Goal: Task Accomplishment & Management: Manage account settings

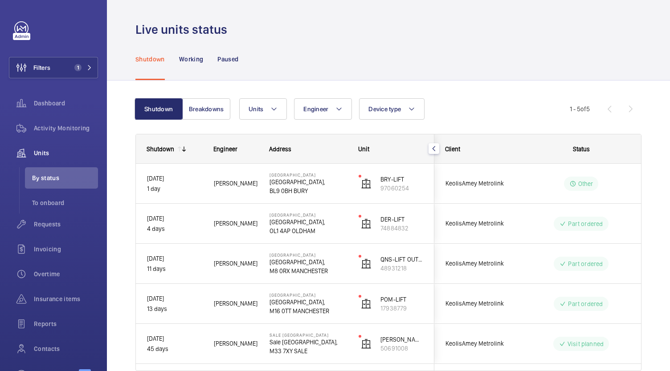
scroll to position [42, 0]
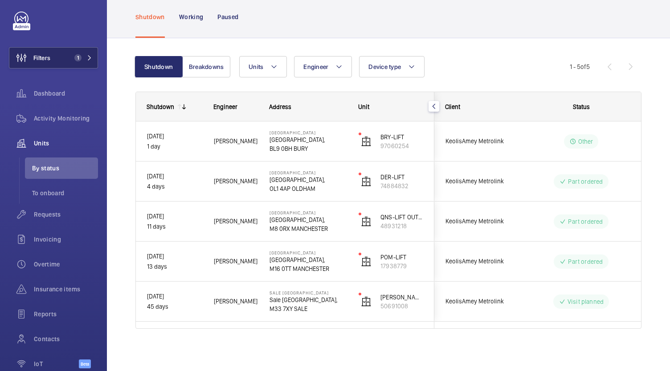
click at [71, 47] on button "Filters 1" at bounding box center [53, 57] width 89 height 21
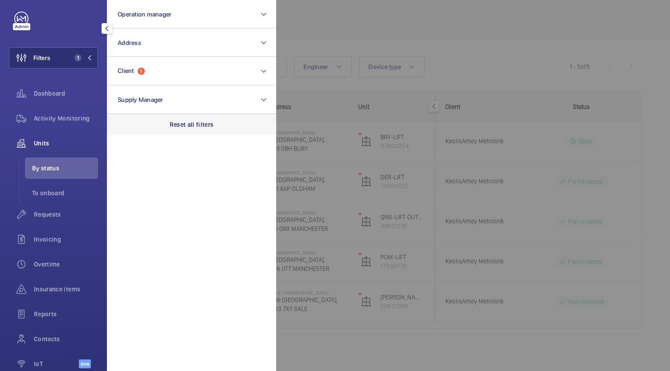
click at [204, 129] on div "Reset all filters" at bounding box center [191, 124] width 169 height 21
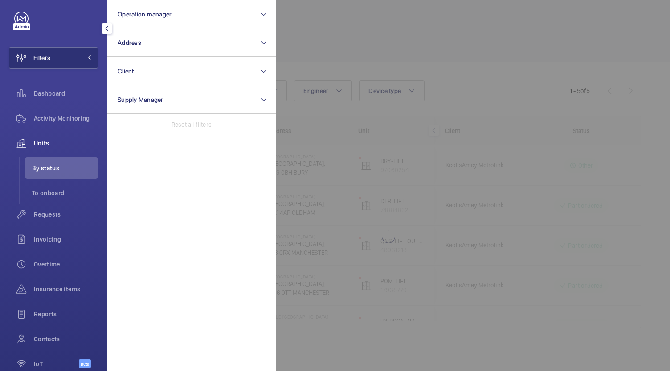
scroll to position [18, 0]
click at [61, 88] on div "Dashboard" at bounding box center [53, 93] width 89 height 21
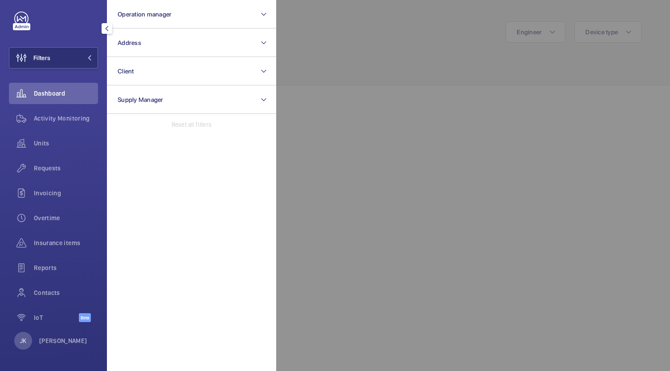
click at [421, 191] on div at bounding box center [611, 185] width 670 height 371
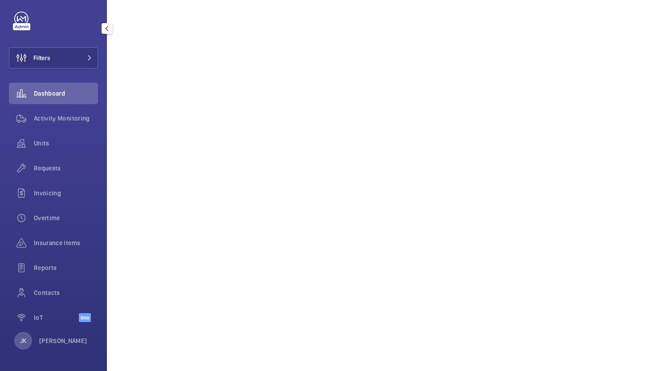
scroll to position [145, 0]
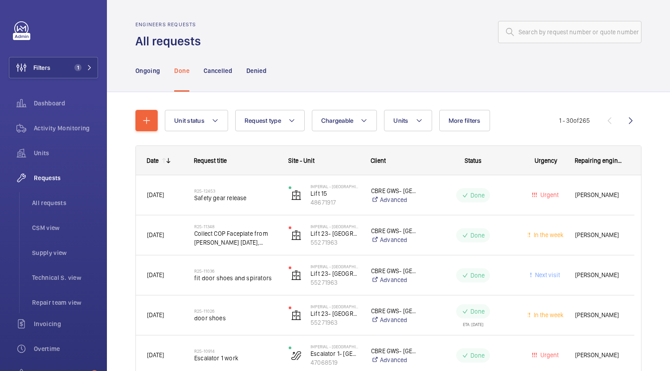
click at [374, 15] on wm-front-admin-header "Engineers requests All requests" at bounding box center [388, 24] width 563 height 49
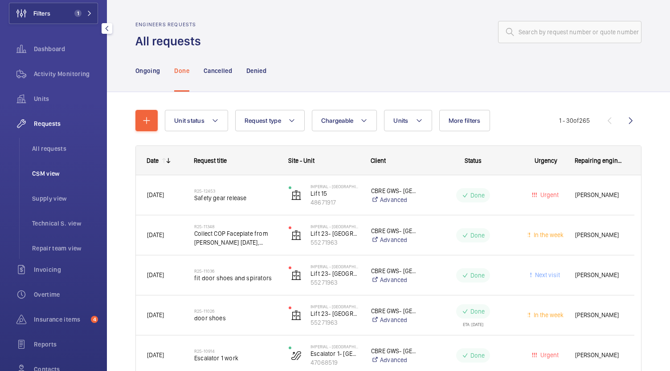
scroll to position [57, 0]
click at [44, 289] on span "Overtime" at bounding box center [66, 292] width 64 height 9
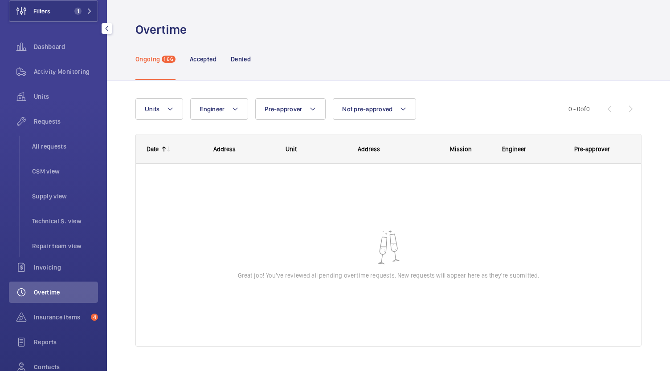
scroll to position [10, 0]
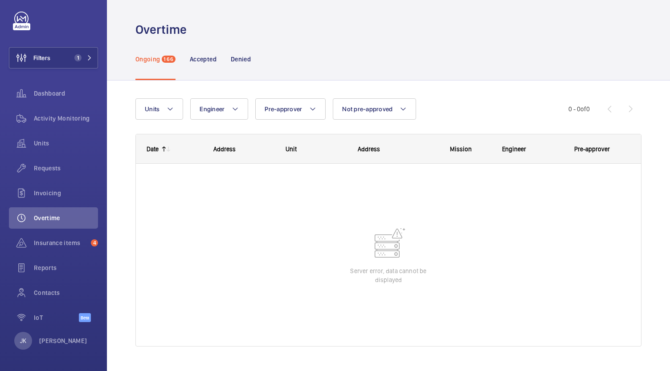
click at [163, 146] on mat-icon at bounding box center [163, 149] width 7 height 7
click at [200, 65] on div "Accepted" at bounding box center [203, 59] width 27 height 42
click at [157, 61] on p "Ongoing" at bounding box center [147, 59] width 24 height 9
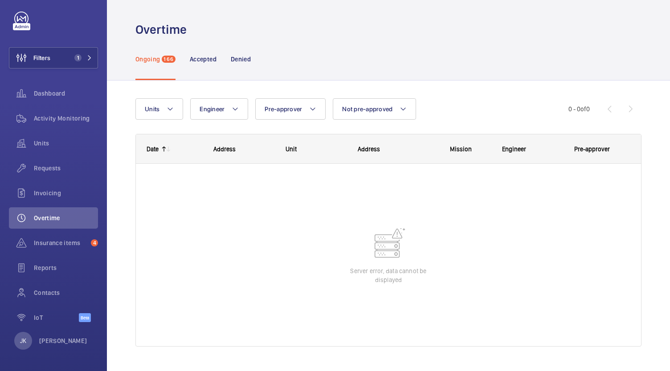
click at [160, 151] on mat-icon at bounding box center [163, 149] width 7 height 7
click at [167, 152] on mat-icon at bounding box center [168, 149] width 7 height 7
click at [65, 57] on button "Filters 1" at bounding box center [53, 57] width 89 height 21
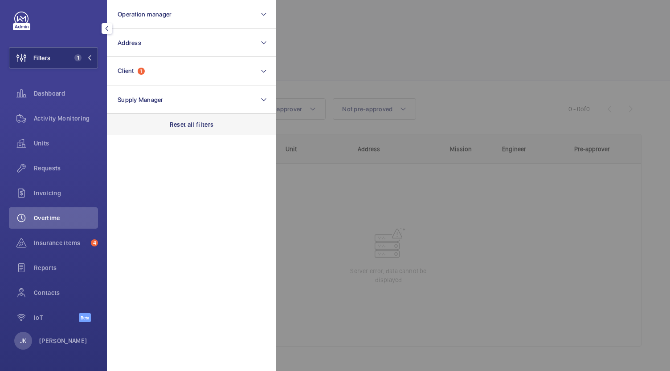
click at [183, 125] on p "Reset all filters" at bounding box center [192, 124] width 44 height 9
click at [412, 231] on div at bounding box center [611, 185] width 670 height 371
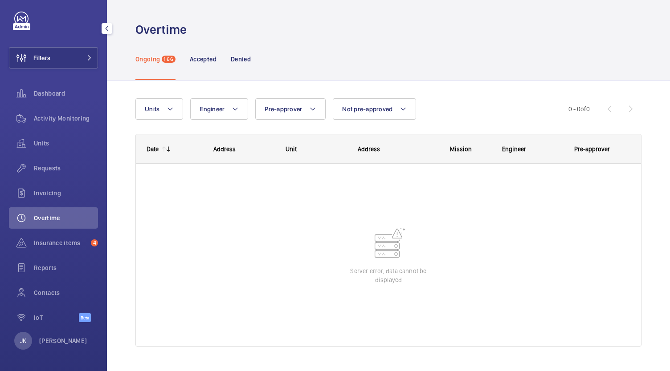
click at [177, 151] on wm-front-sortable-header-cell "Date" at bounding box center [169, 149] width 67 height 28
click at [162, 148] on mat-icon at bounding box center [163, 149] width 7 height 7
click at [205, 66] on div "Accepted" at bounding box center [203, 59] width 27 height 42
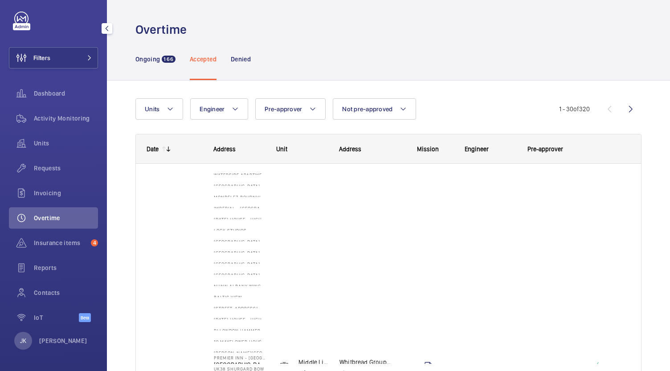
click at [166, 151] on mat-icon at bounding box center [168, 149] width 7 height 7
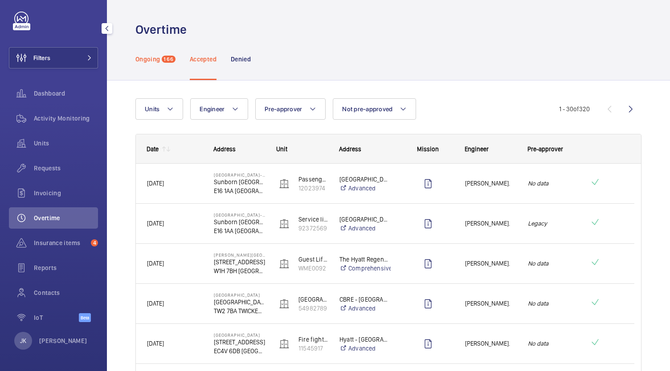
click at [146, 56] on p "Ongoing" at bounding box center [147, 59] width 24 height 9
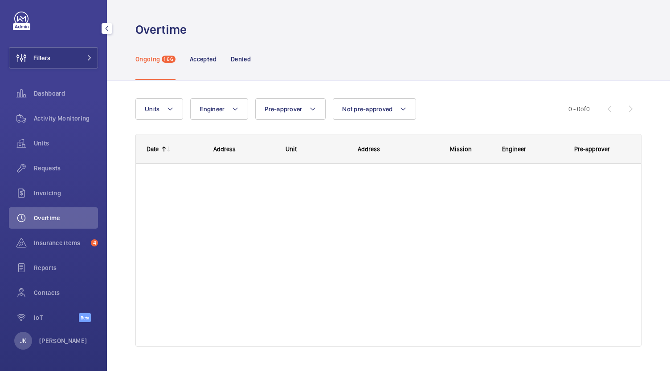
click at [164, 149] on mat-icon at bounding box center [163, 149] width 7 height 7
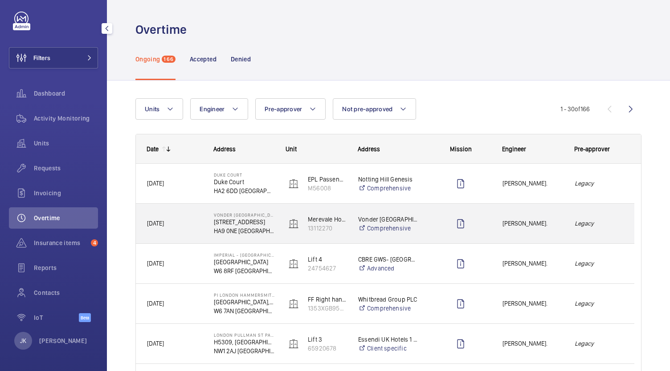
click at [282, 241] on div "Merevale House Left Hand 13112270" at bounding box center [310, 224] width 71 height 40
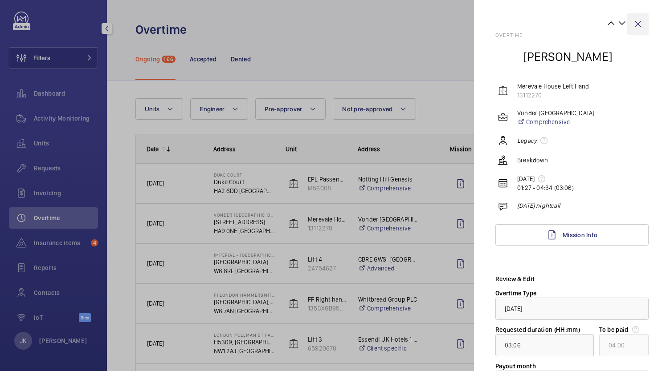
click at [631, 24] on wm-front-icon-button at bounding box center [637, 23] width 21 height 21
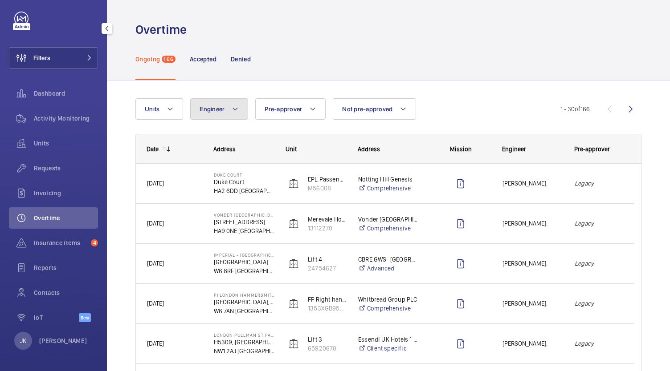
click at [234, 110] on mat-icon at bounding box center [235, 109] width 7 height 11
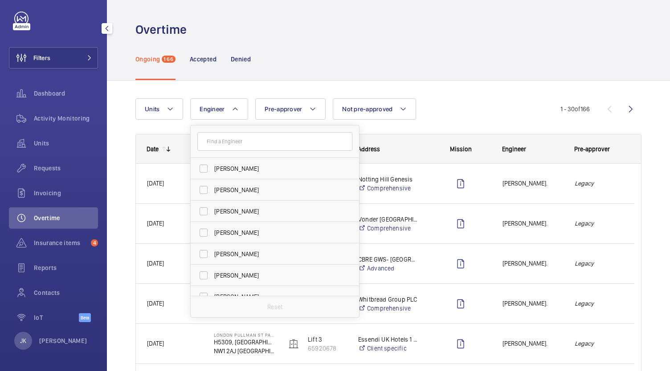
click at [243, 143] on input "text" at bounding box center [274, 141] width 155 height 19
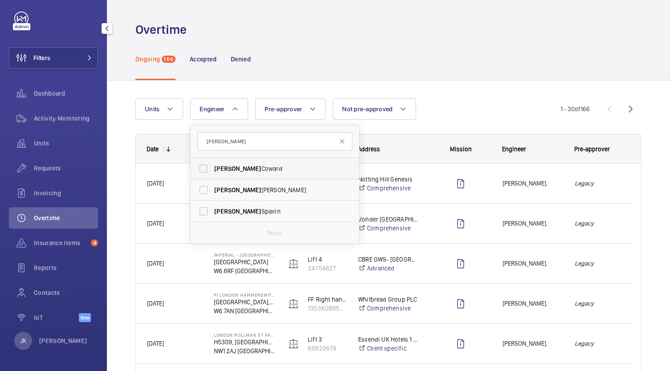
type input "sean"
click at [236, 170] on span "Sean Coward" at bounding box center [275, 168] width 122 height 9
click at [212, 170] on input "Sean Coward" at bounding box center [204, 169] width 18 height 18
checkbox input "true"
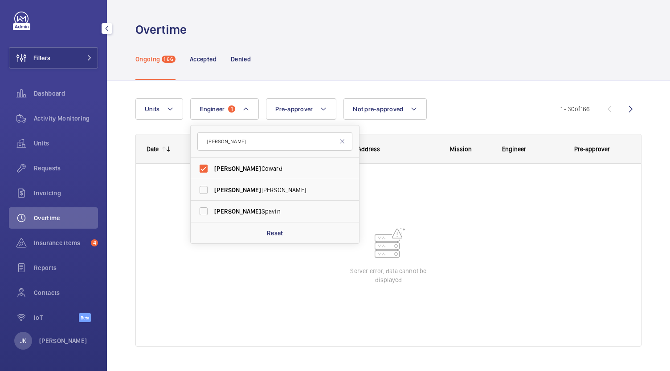
click at [466, 114] on div "Units Engineer 1 sean Sean Coward Sean Walker Sean Spavin Reset Pre-approver No…" at bounding box center [347, 108] width 425 height 21
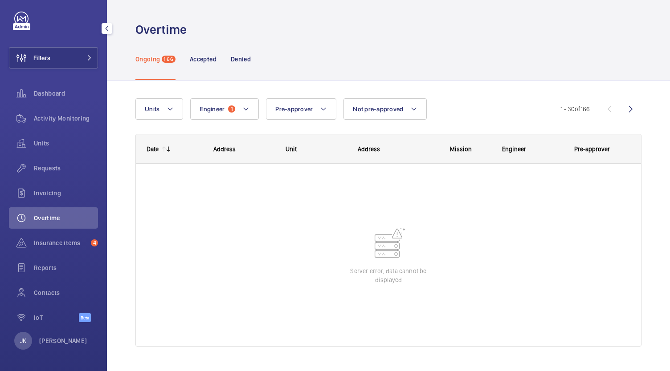
click at [167, 151] on mat-icon at bounding box center [168, 149] width 7 height 7
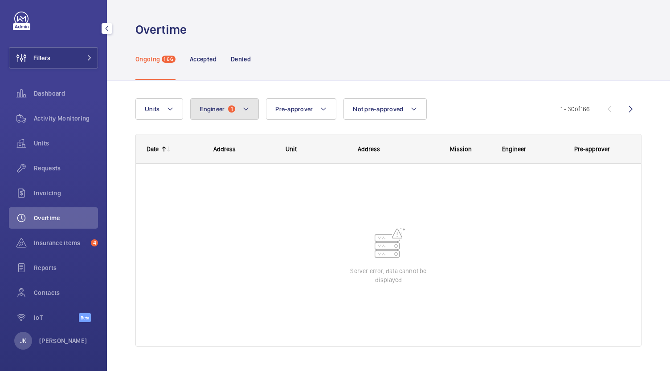
click at [238, 110] on button "Engineer 1" at bounding box center [224, 108] width 69 height 21
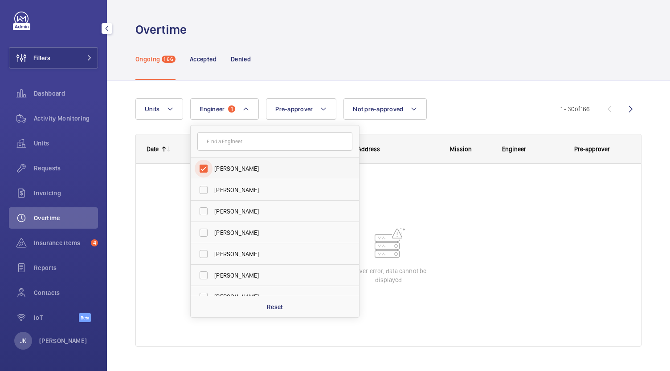
click at [204, 166] on input "Sean Coward" at bounding box center [204, 169] width 18 height 18
checkbox input "false"
click at [420, 186] on div at bounding box center [385, 175] width 498 height 22
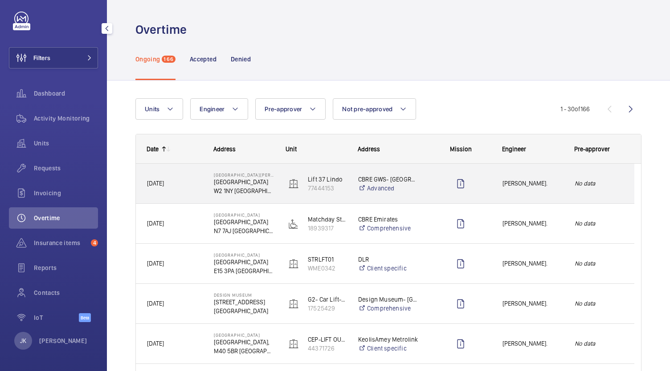
click at [601, 185] on em "No data" at bounding box center [598, 184] width 49 height 10
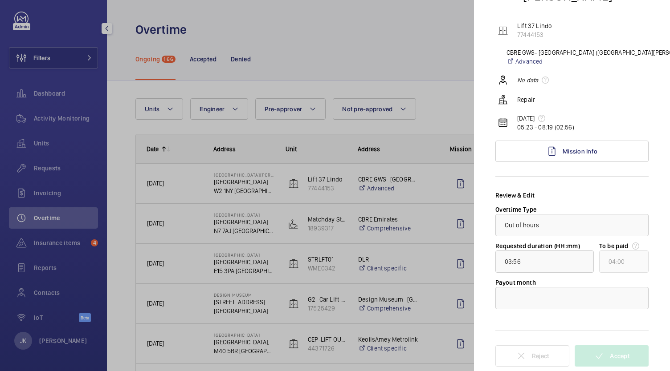
scroll to position [61, 0]
click at [551, 301] on div at bounding box center [572, 297] width 152 height 21
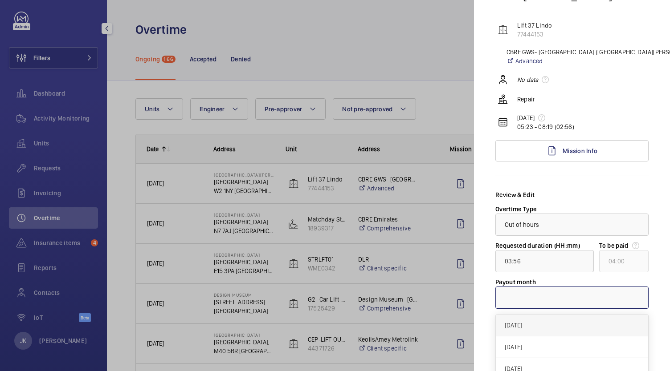
click at [543, 325] on span "[DATE]" at bounding box center [572, 325] width 134 height 9
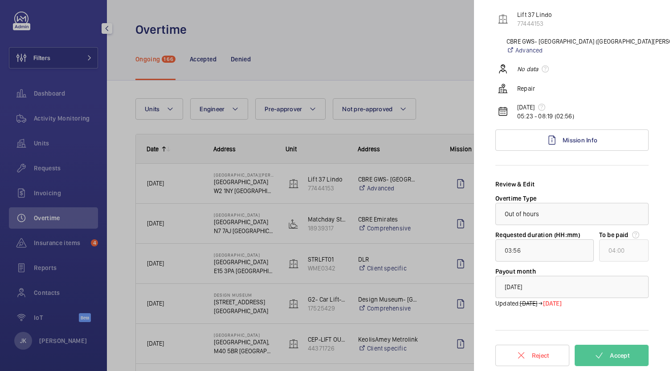
scroll to position [71, 0]
click at [601, 356] on button "Accept" at bounding box center [611, 356] width 74 height 21
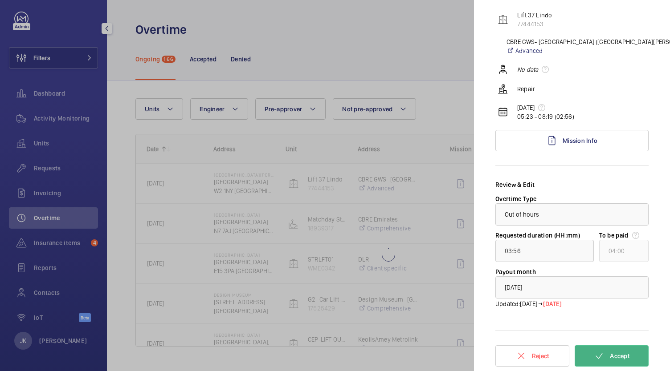
type input "12:02"
type input "13:00"
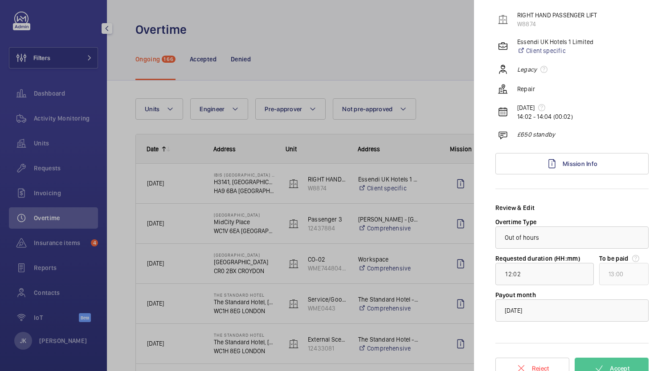
click at [358, 73] on div at bounding box center [335, 185] width 670 height 371
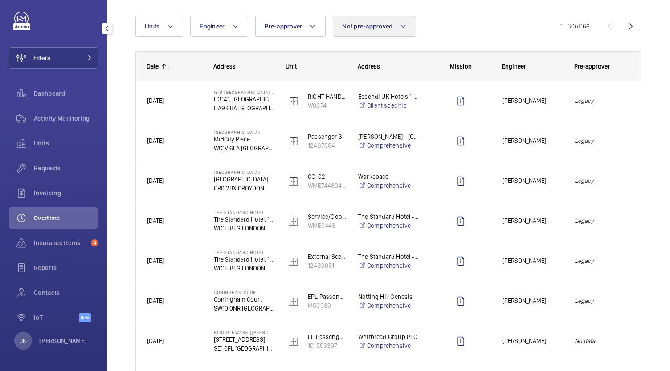
scroll to position [82, 0]
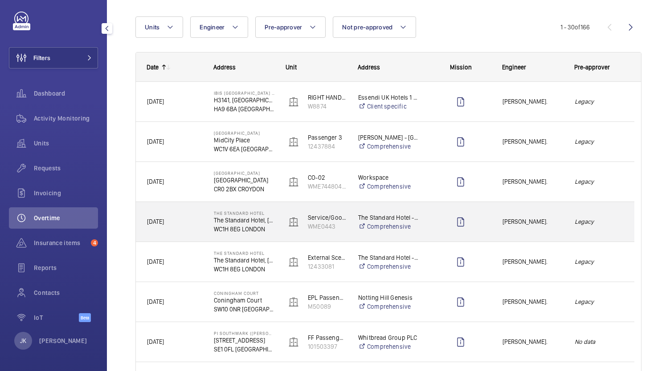
click at [552, 220] on span "[PERSON_NAME]." at bounding box center [532, 222] width 61 height 10
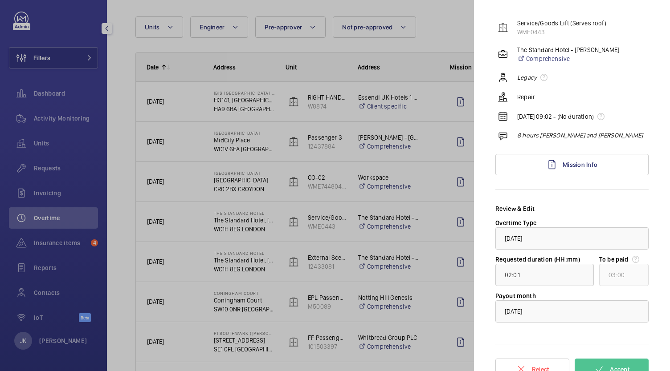
scroll to position [77, 0]
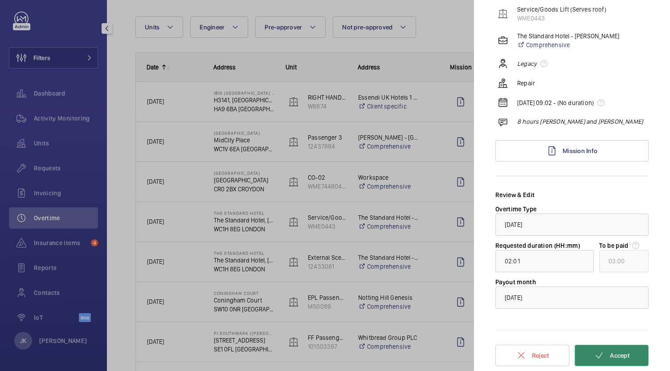
click at [594, 354] on mat-icon at bounding box center [599, 355] width 11 height 11
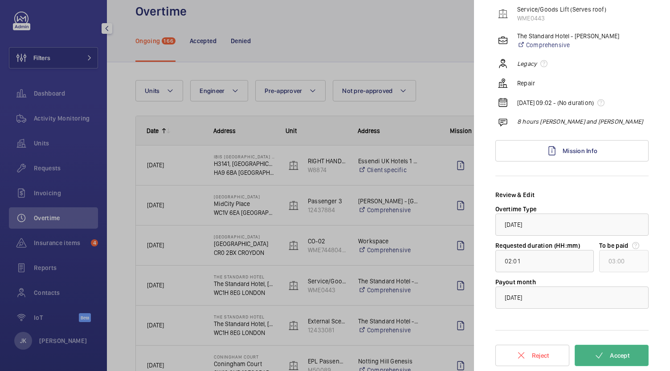
scroll to position [82, 0]
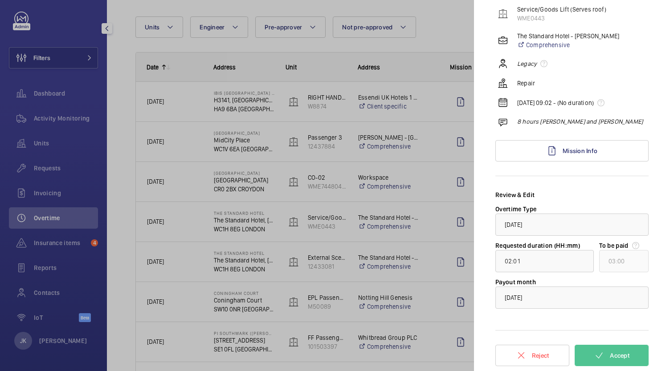
click at [384, 196] on div at bounding box center [335, 185] width 670 height 371
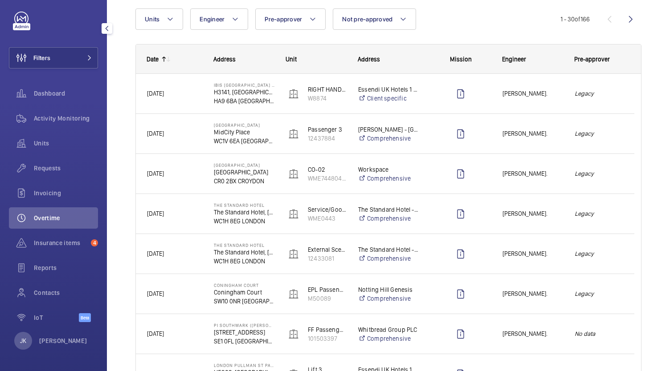
scroll to position [90, 0]
click at [529, 216] on span "[PERSON_NAME]." at bounding box center [532, 214] width 61 height 10
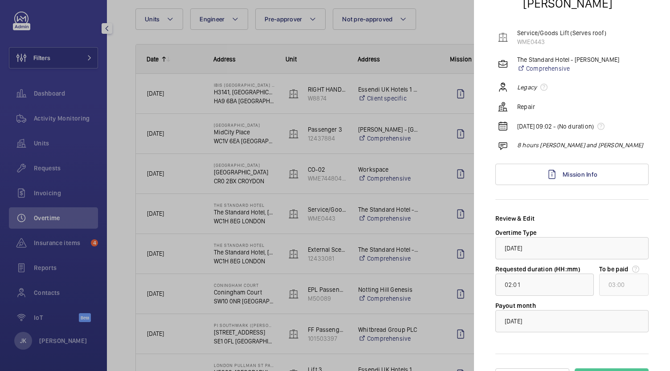
scroll to position [77, 0]
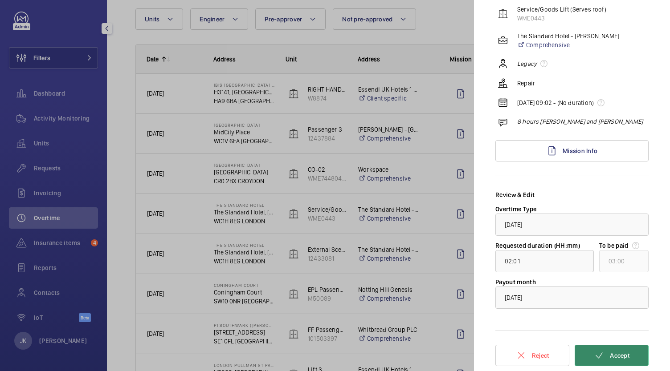
click at [608, 359] on button "Accept" at bounding box center [611, 355] width 74 height 21
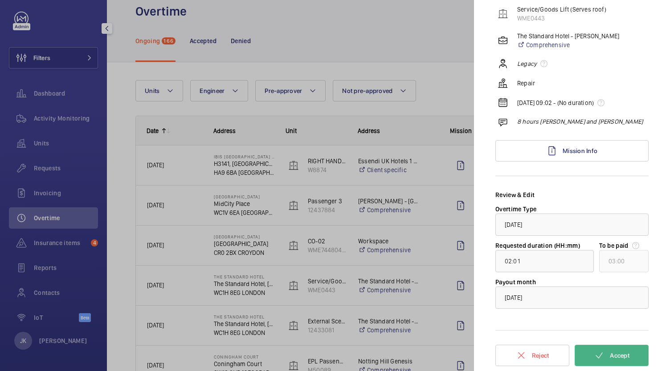
scroll to position [90, 0]
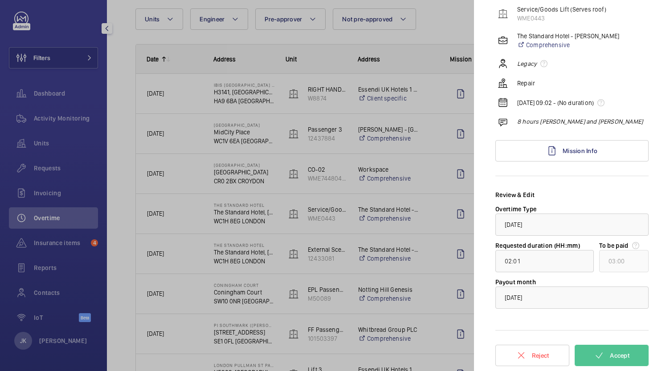
click at [420, 237] on div at bounding box center [335, 185] width 670 height 371
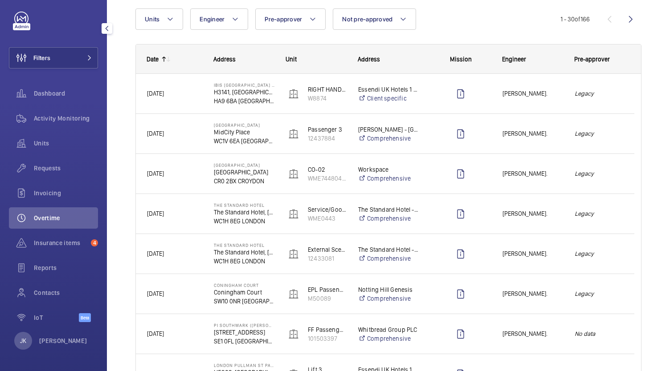
scroll to position [0, 0]
click at [519, 210] on span "[PERSON_NAME]." at bounding box center [532, 214] width 61 height 10
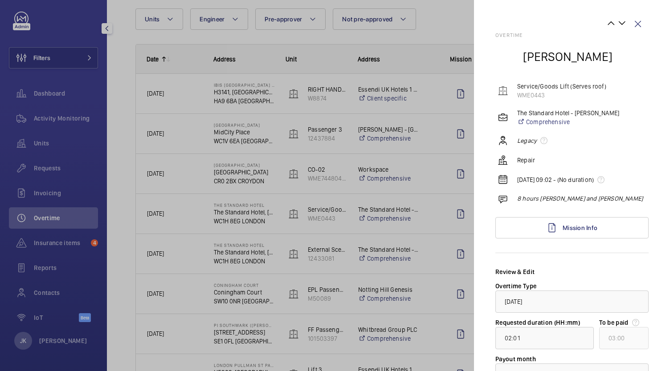
scroll to position [77, 0]
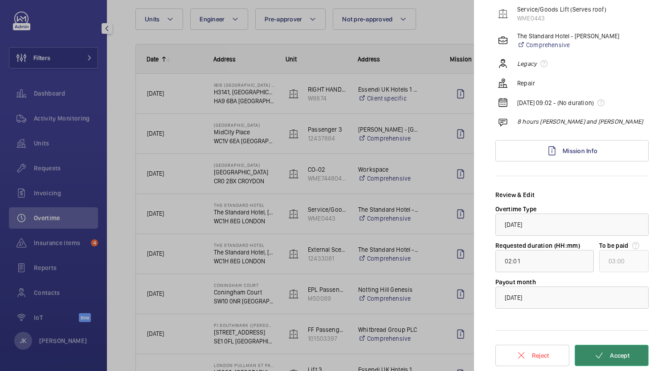
click at [602, 351] on button "Accept" at bounding box center [611, 355] width 74 height 21
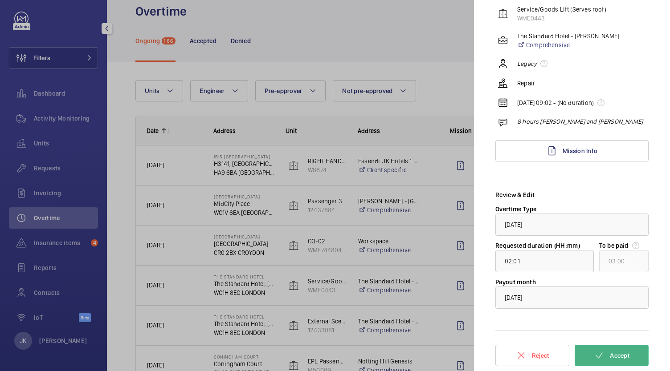
scroll to position [90, 0]
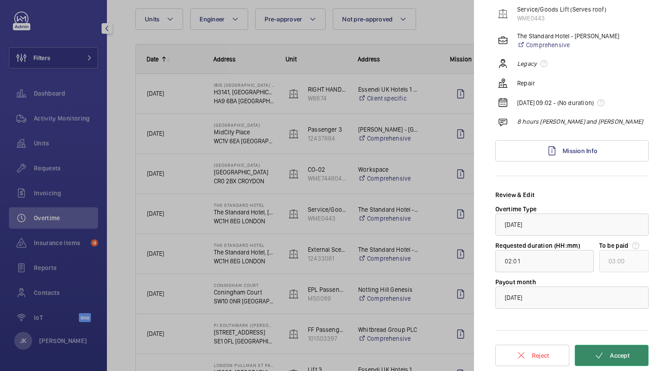
click at [597, 352] on mat-icon at bounding box center [599, 355] width 11 height 11
click at [435, 254] on div at bounding box center [335, 185] width 670 height 371
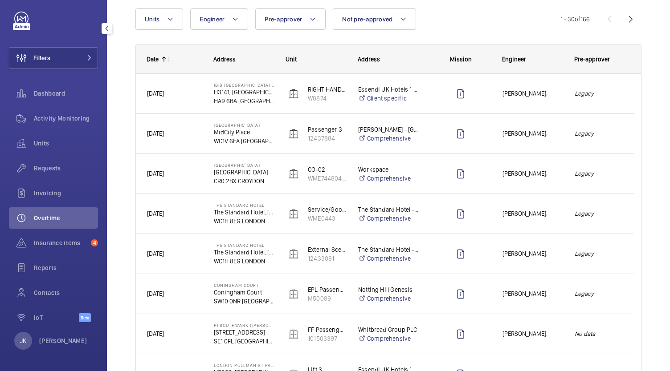
scroll to position [0, 0]
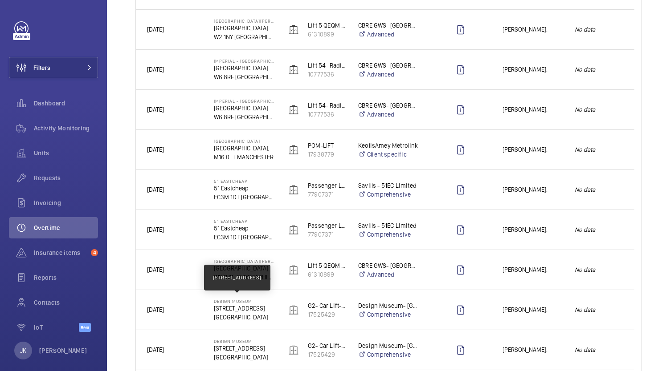
scroll to position [802, 0]
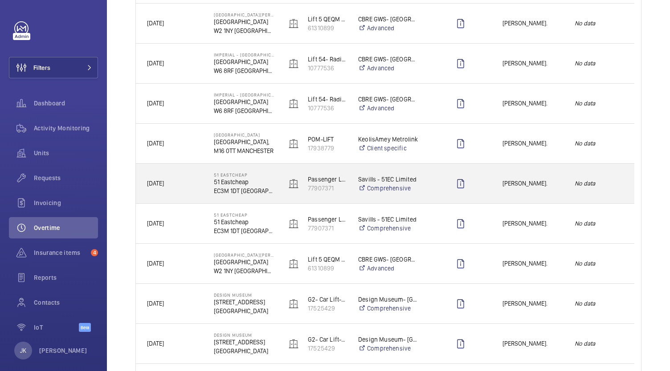
click at [431, 192] on div at bounding box center [460, 184] width 61 height 22
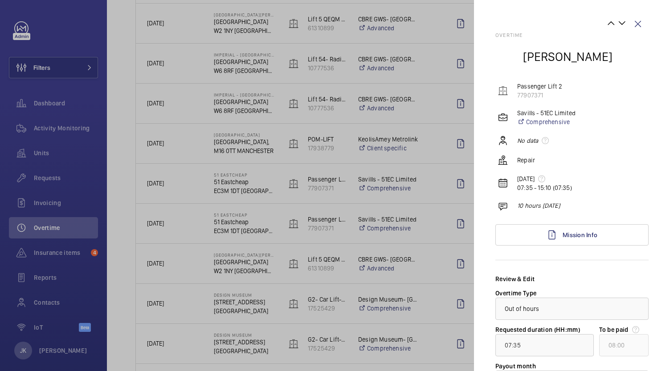
click at [431, 192] on div at bounding box center [335, 185] width 670 height 371
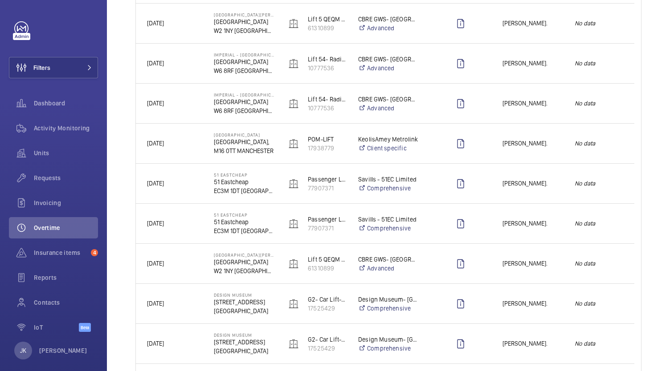
click at [431, 192] on div at bounding box center [460, 184] width 61 height 22
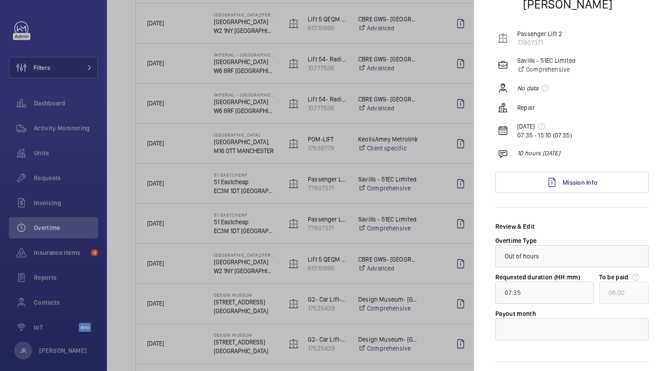
scroll to position [84, 0]
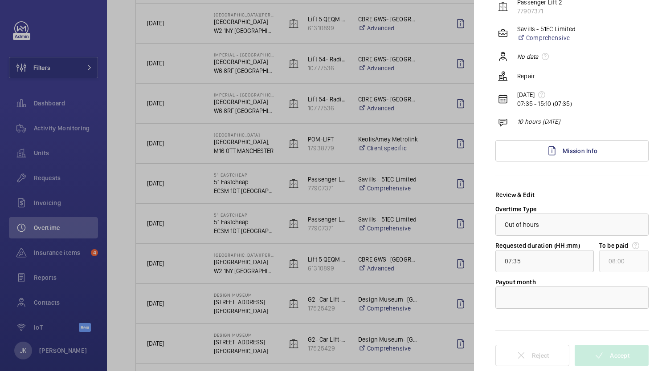
click at [537, 304] on div at bounding box center [572, 297] width 152 height 21
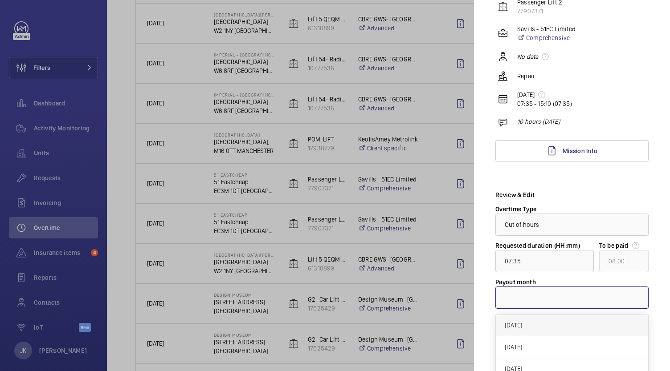
click at [532, 327] on span "[DATE]" at bounding box center [572, 325] width 134 height 9
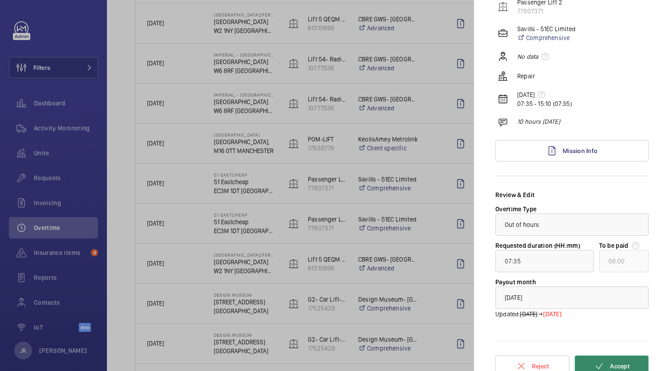
click at [605, 362] on button "Accept" at bounding box center [611, 366] width 74 height 21
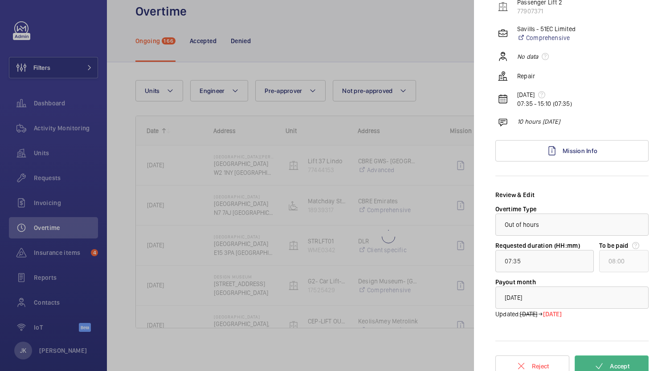
scroll to position [18, 0]
type input "03:24"
type input "04:00"
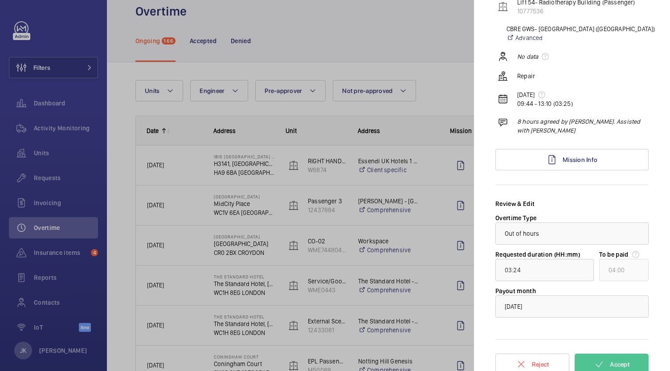
click at [445, 76] on div at bounding box center [335, 185] width 670 height 371
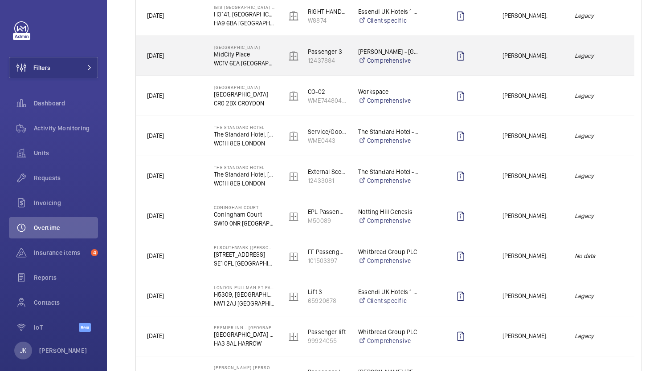
scroll to position [175, 0]
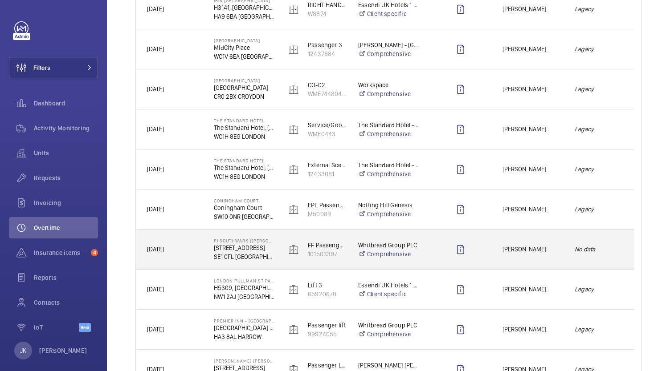
click at [427, 255] on div at bounding box center [454, 250] width 71 height 40
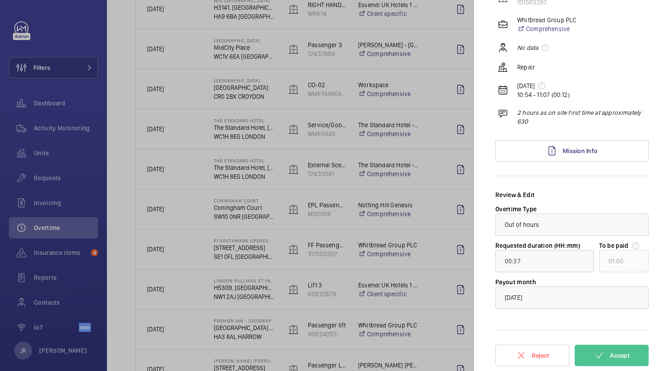
scroll to position [93, 0]
click at [612, 354] on span "Accept" at bounding box center [620, 356] width 20 height 7
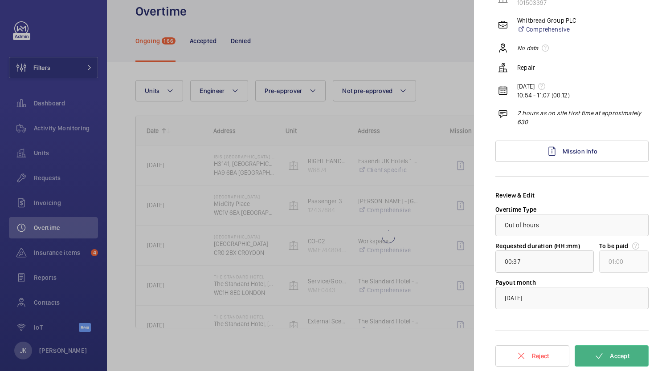
scroll to position [18, 0]
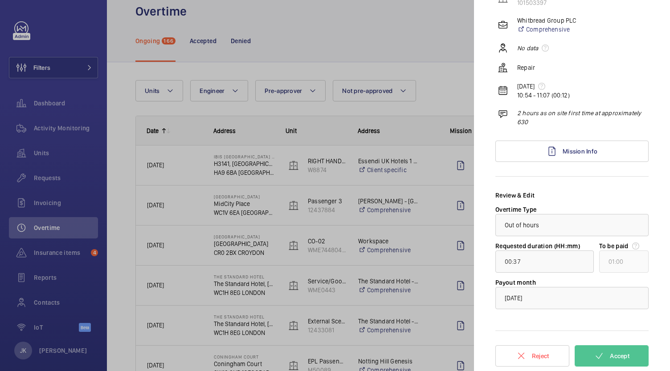
click at [434, 273] on div at bounding box center [335, 185] width 670 height 371
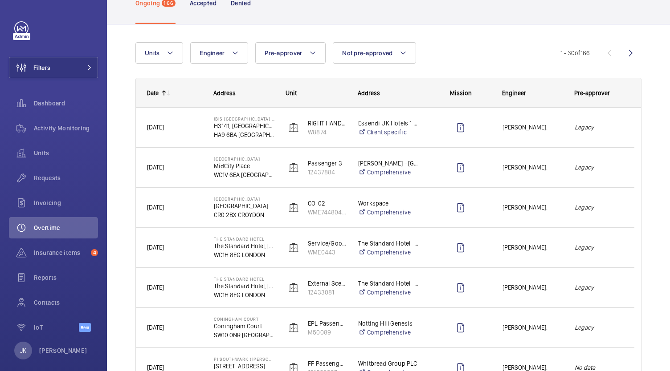
scroll to position [55, 0]
click at [515, 255] on div "[PERSON_NAME]." at bounding box center [527, 249] width 71 height 28
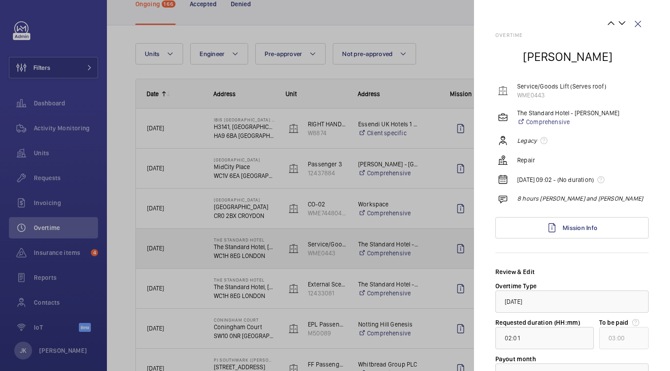
scroll to position [77, 0]
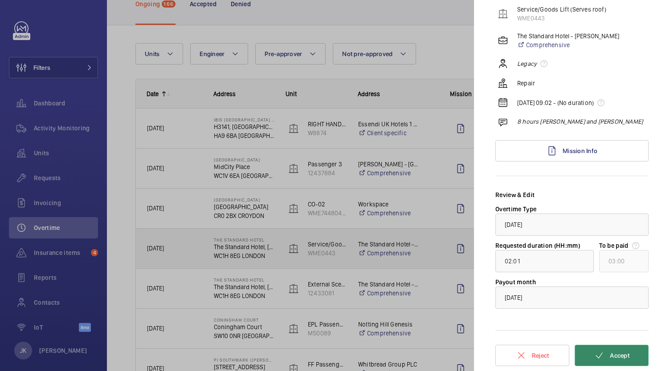
click at [610, 354] on span "Accept" at bounding box center [620, 355] width 20 height 7
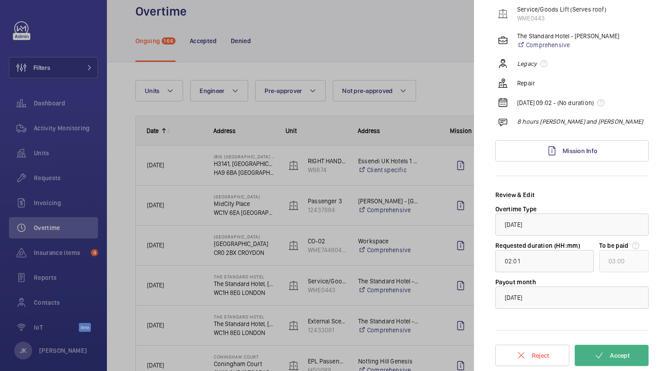
scroll to position [55, 0]
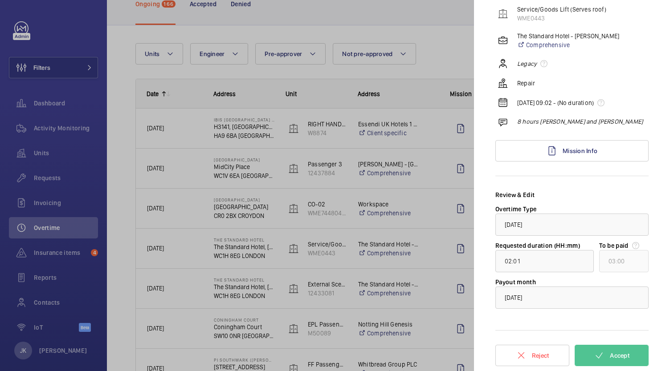
click at [423, 312] on div at bounding box center [335, 185] width 670 height 371
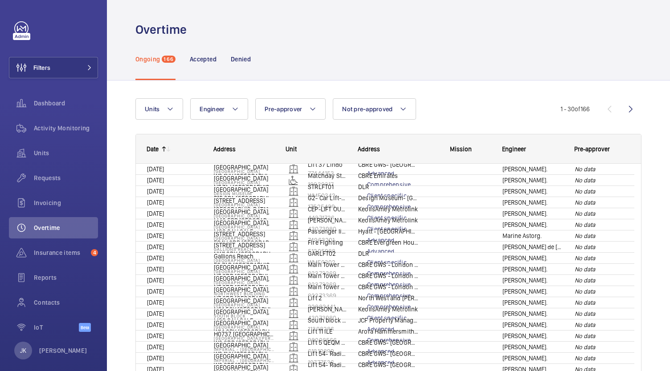
click at [157, 91] on div "Units Engineer Pre-approver Not pre-approved More filters Reset all filters 1 -…" at bounding box center [388, 301] width 506 height 435
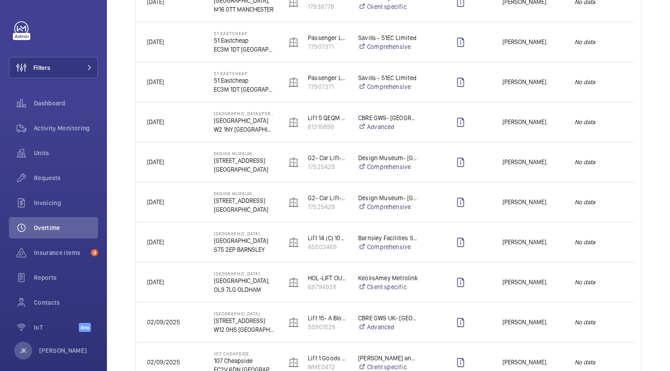
scroll to position [1038, 0]
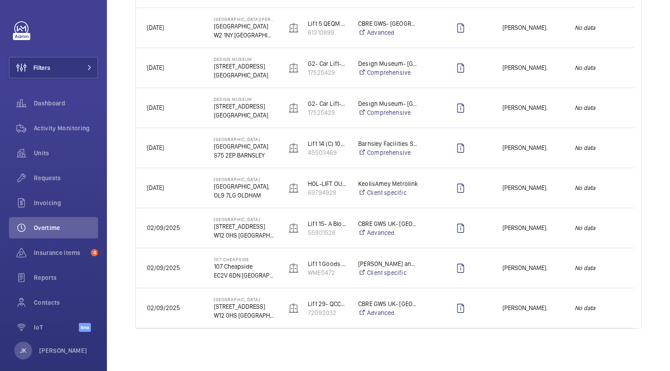
click at [558, 269] on span "[PERSON_NAME]." at bounding box center [532, 268] width 61 height 10
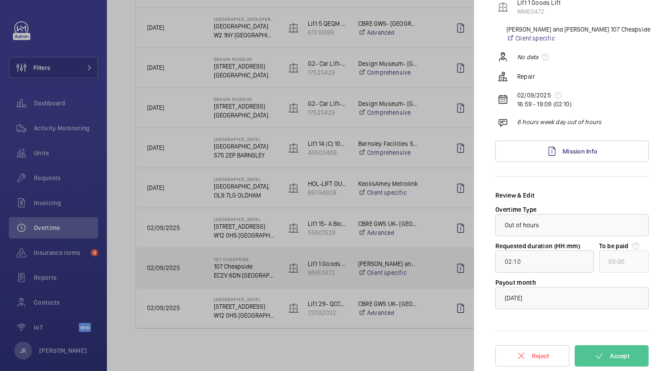
scroll to position [84, 0]
click at [606, 299] on div at bounding box center [572, 297] width 152 height 21
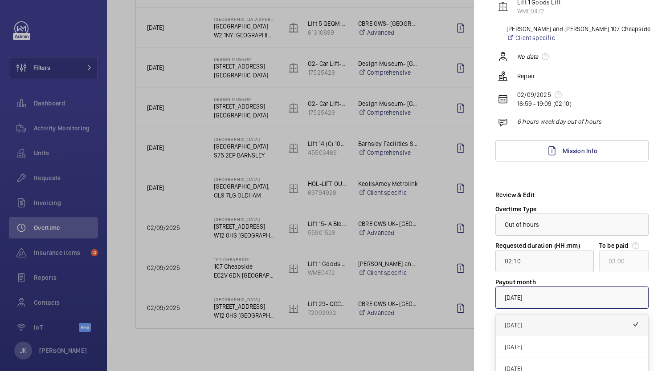
click at [593, 322] on span "[DATE]" at bounding box center [568, 325] width 127 height 9
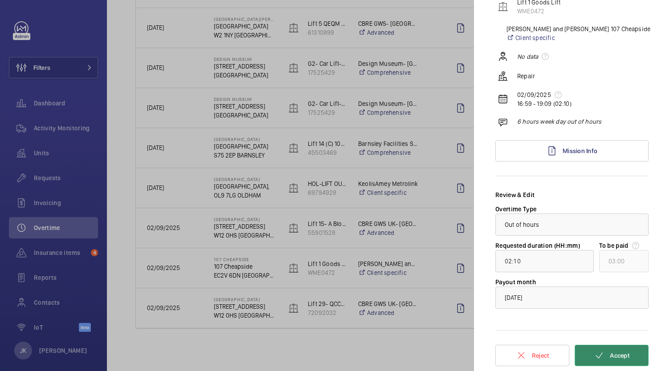
click at [619, 359] on button "Accept" at bounding box center [611, 355] width 74 height 21
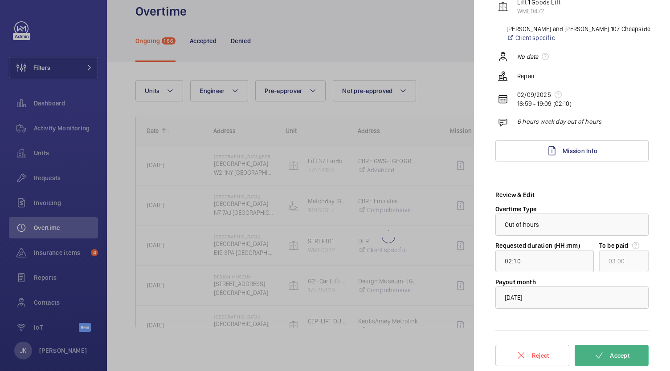
scroll to position [18, 0]
type input "00:20"
type input "01:00"
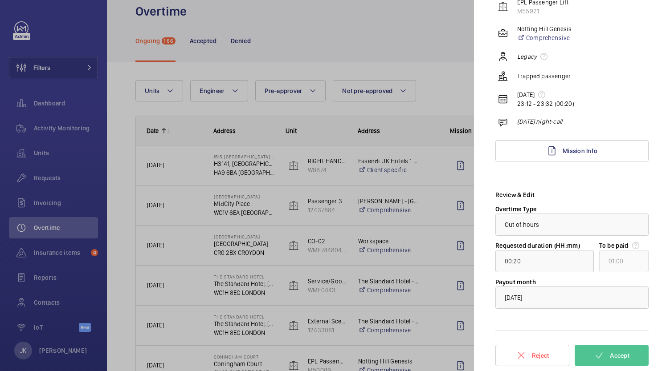
click at [450, 66] on div at bounding box center [335, 185] width 670 height 371
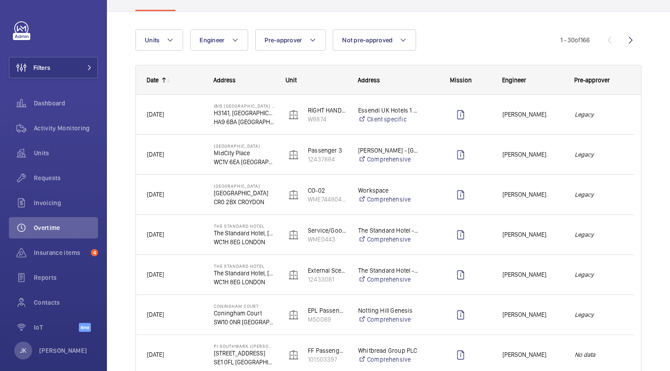
scroll to position [0, 0]
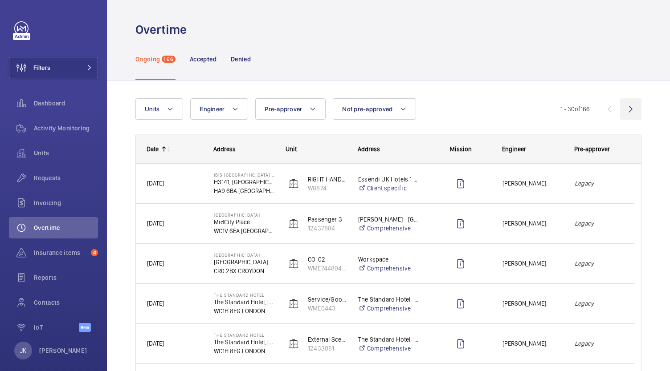
click at [620, 107] on wm-front-icon-button at bounding box center [630, 108] width 21 height 21
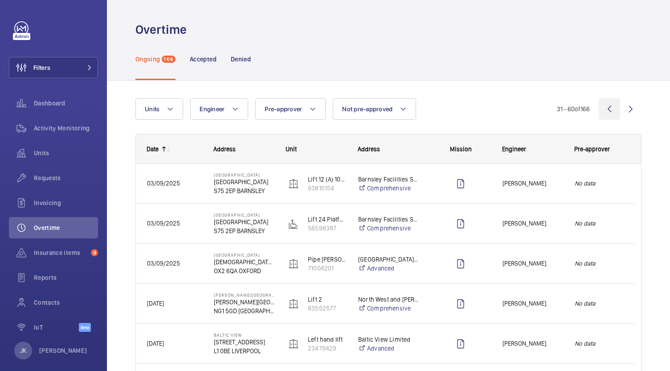
click at [598, 111] on wm-front-icon-button at bounding box center [608, 108] width 21 height 21
